Goal: Task Accomplishment & Management: Manage account settings

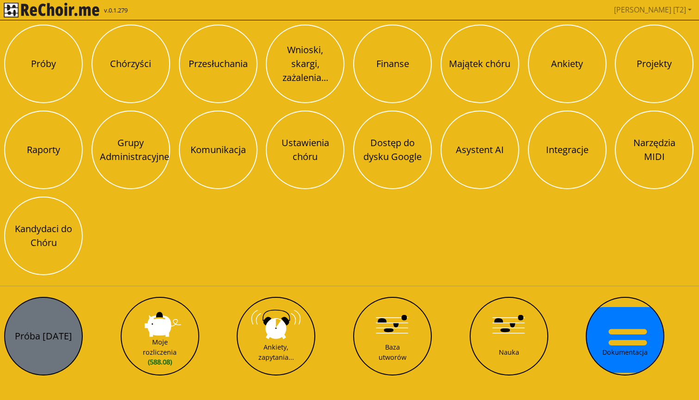
click at [65, 314] on button "Próba [DATE]" at bounding box center [43, 336] width 79 height 79
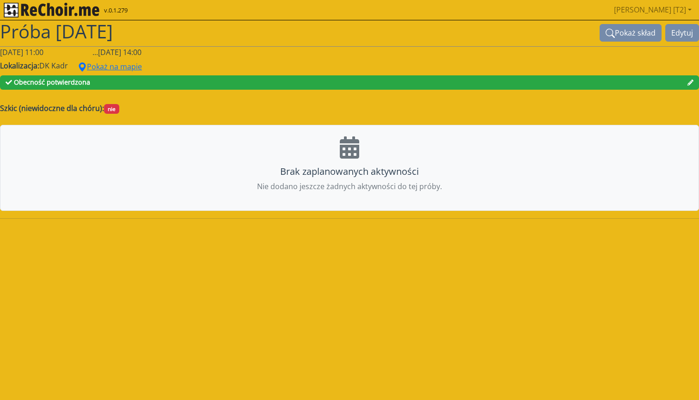
click at [217, 82] on span "Obecność potwierdzona" at bounding box center [349, 82] width 699 height 14
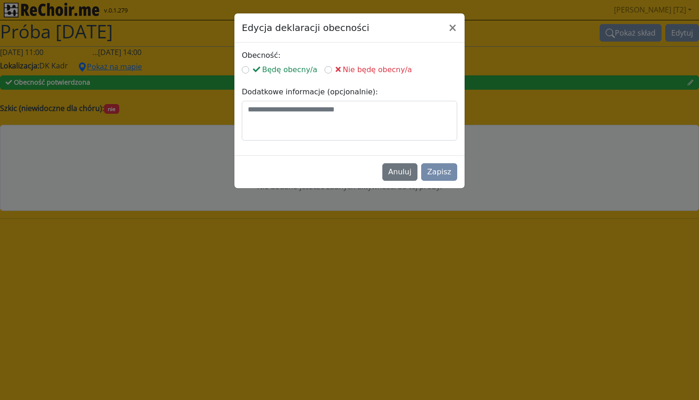
click at [349, 70] on span "Nie będę obecny/a" at bounding box center [374, 69] width 76 height 9
click at [435, 170] on button "Zapisz" at bounding box center [439, 172] width 36 height 18
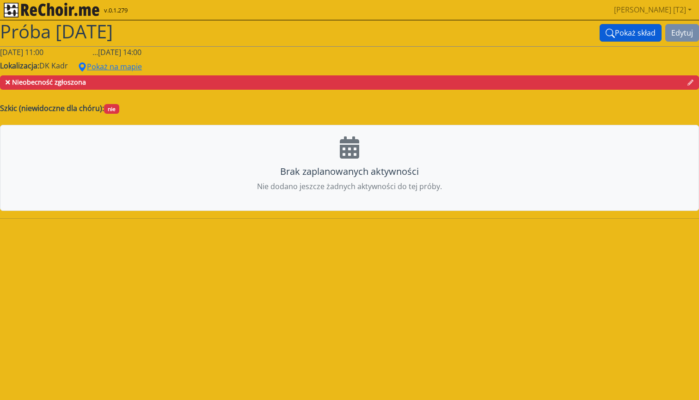
click at [624, 30] on button "Pokaż skład" at bounding box center [631, 33] width 62 height 18
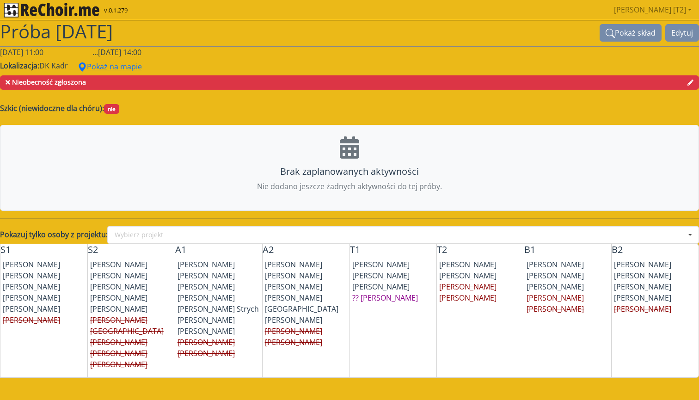
click at [217, 80] on span "Nieobecność zgłoszona" at bounding box center [349, 82] width 694 height 112
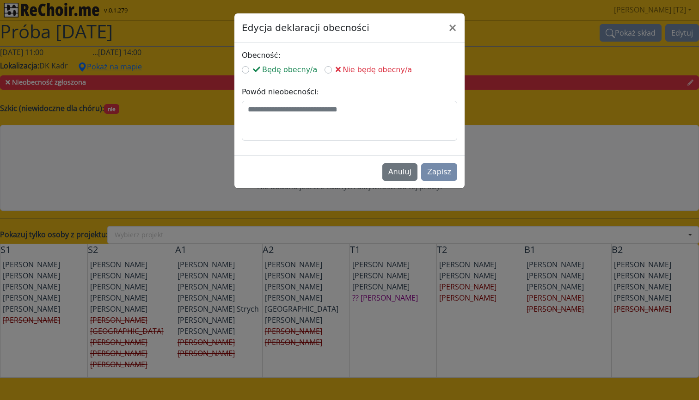
click at [290, 68] on span "Będę obecny/a" at bounding box center [285, 69] width 64 height 9
click at [441, 167] on button "Zapisz" at bounding box center [439, 172] width 36 height 18
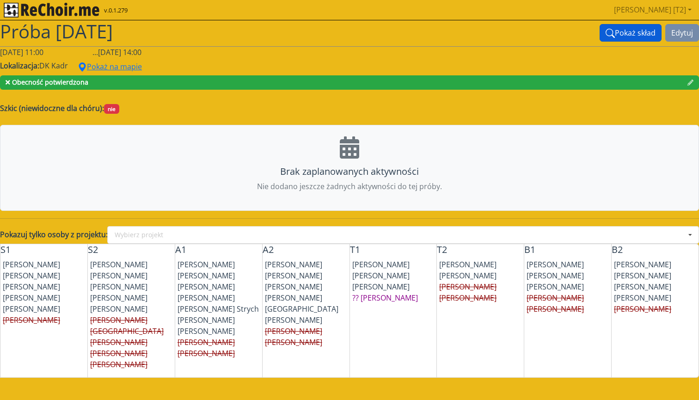
click at [625, 32] on button "Pokaż skład" at bounding box center [631, 33] width 62 height 18
click at [399, 298] on li "?? Bartłomiej Gliwa" at bounding box center [395, 297] width 85 height 11
click at [8, 82] on icon at bounding box center [8, 82] width 5 height 5
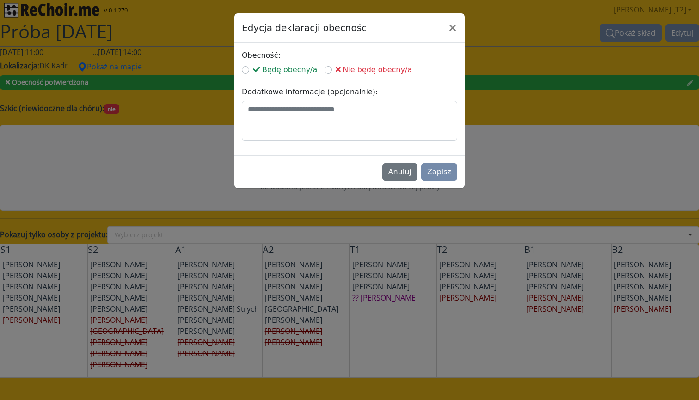
click at [375, 71] on span "Nie będę obecny/a" at bounding box center [374, 69] width 76 height 9
click at [455, 30] on button "×" at bounding box center [453, 28] width 24 height 26
